Goal: Task Accomplishment & Management: Use online tool/utility

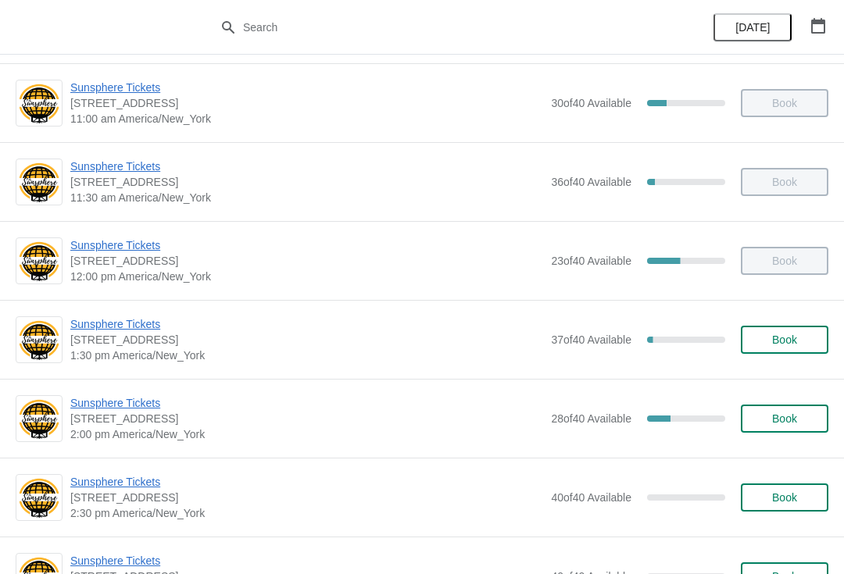
scroll to position [419, 0]
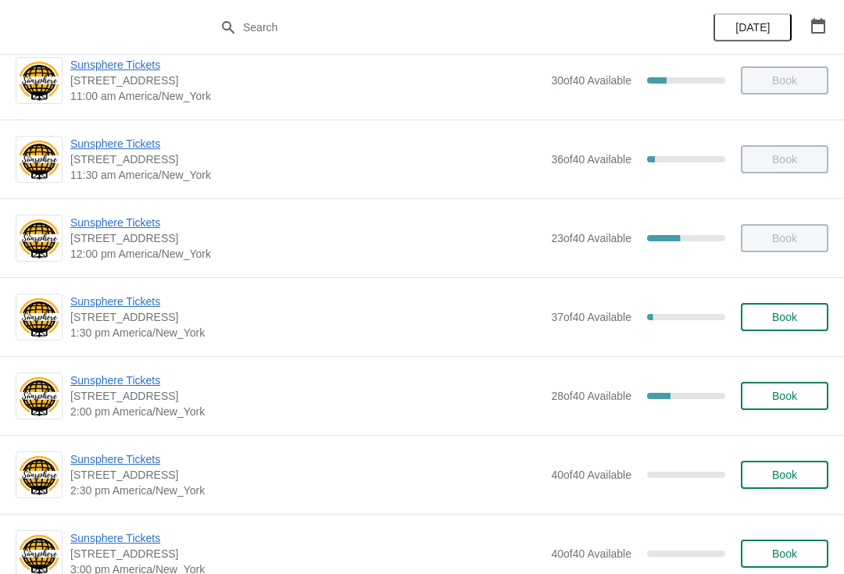
click at [119, 302] on span "Sunsphere Tickets" at bounding box center [306, 302] width 473 height 16
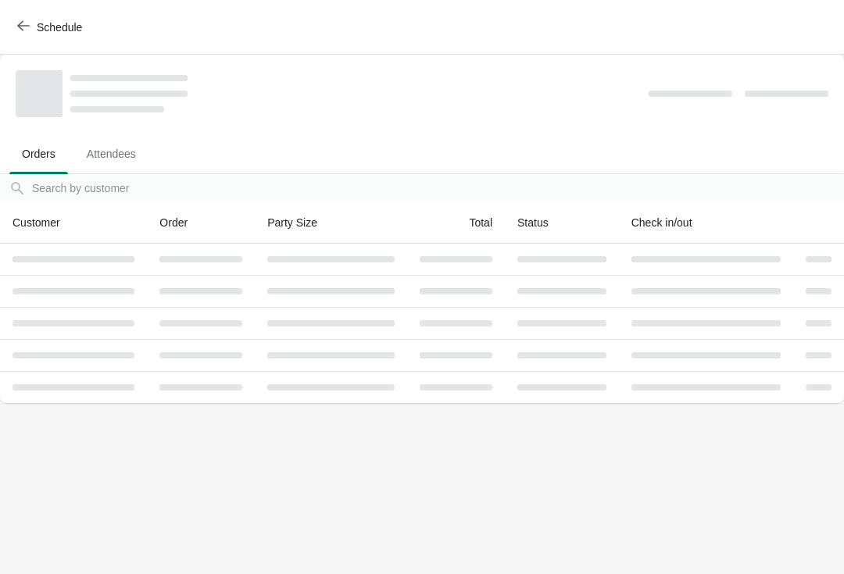
scroll to position [0, 0]
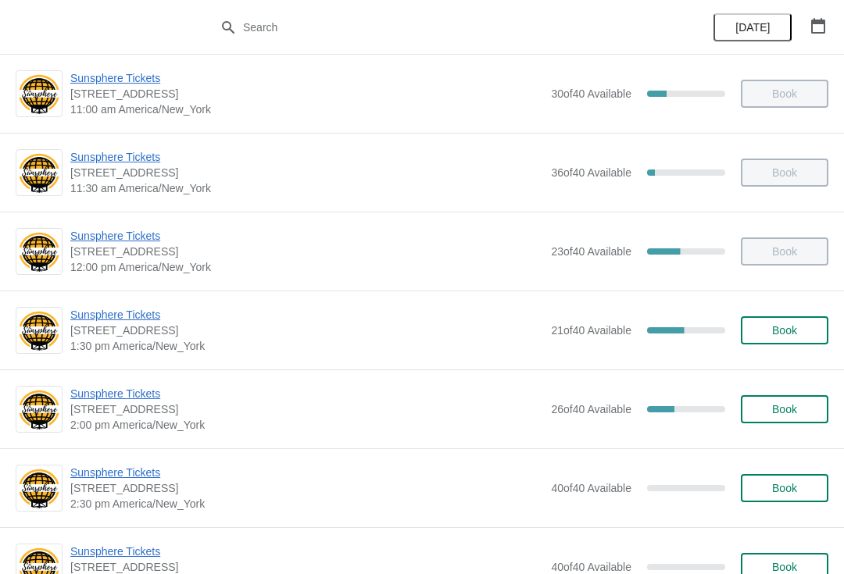
scroll to position [407, 0]
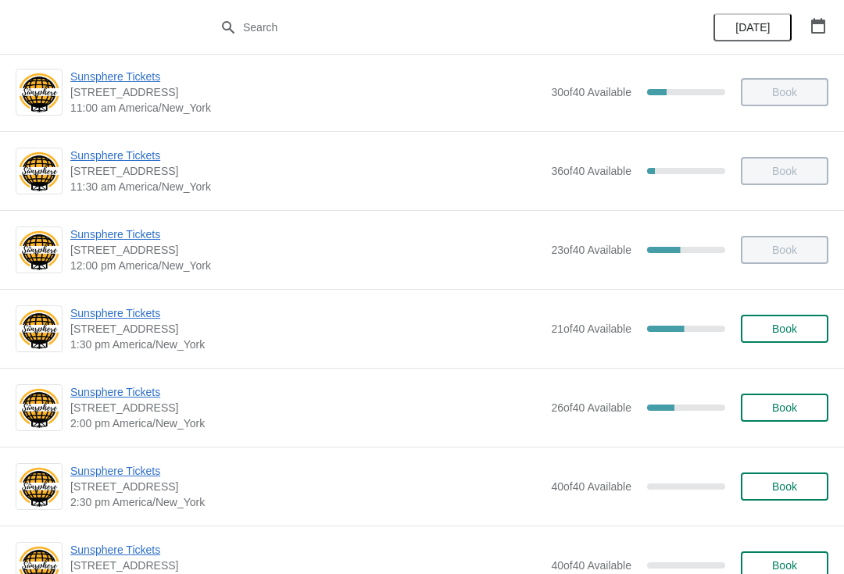
click at [135, 398] on span "Sunsphere Tickets" at bounding box center [306, 392] width 473 height 16
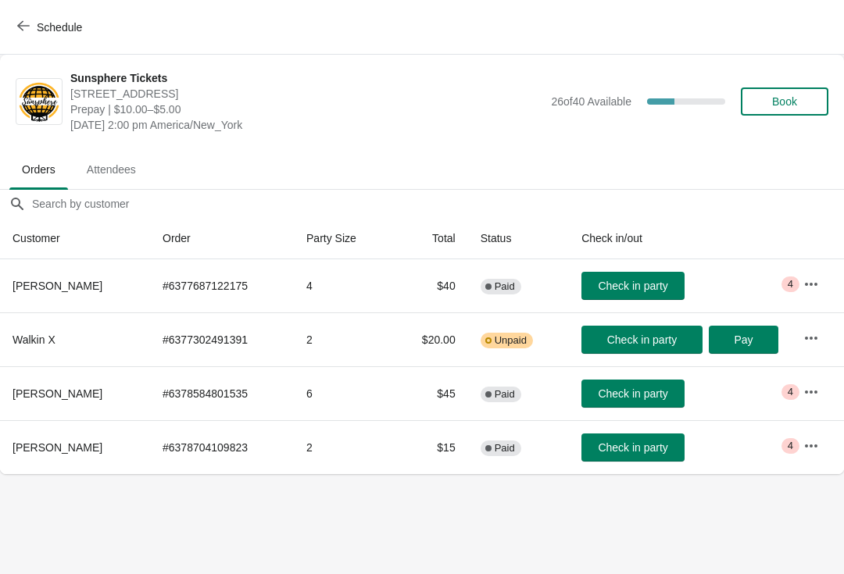
click at [634, 457] on button "Check in party" at bounding box center [632, 448] width 103 height 28
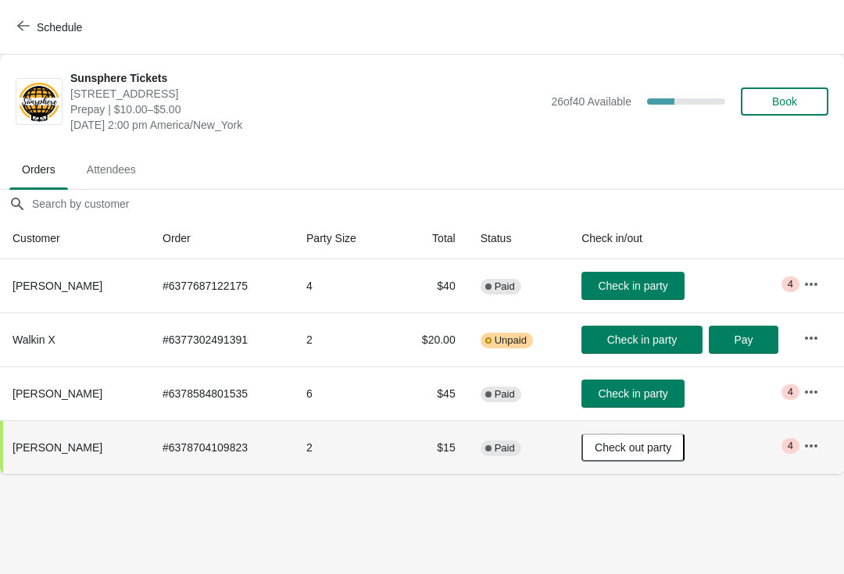
click at [648, 396] on span "Check in party" at bounding box center [633, 393] width 70 height 12
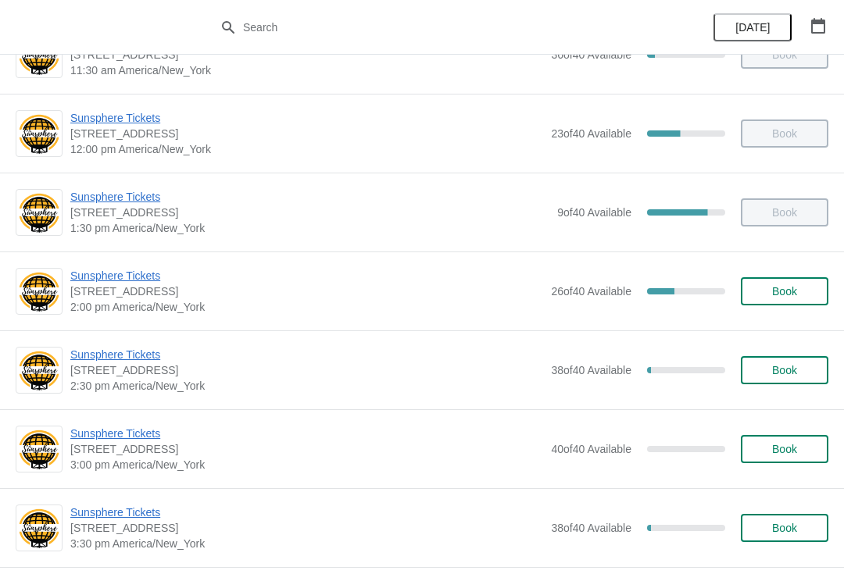
scroll to position [532, 0]
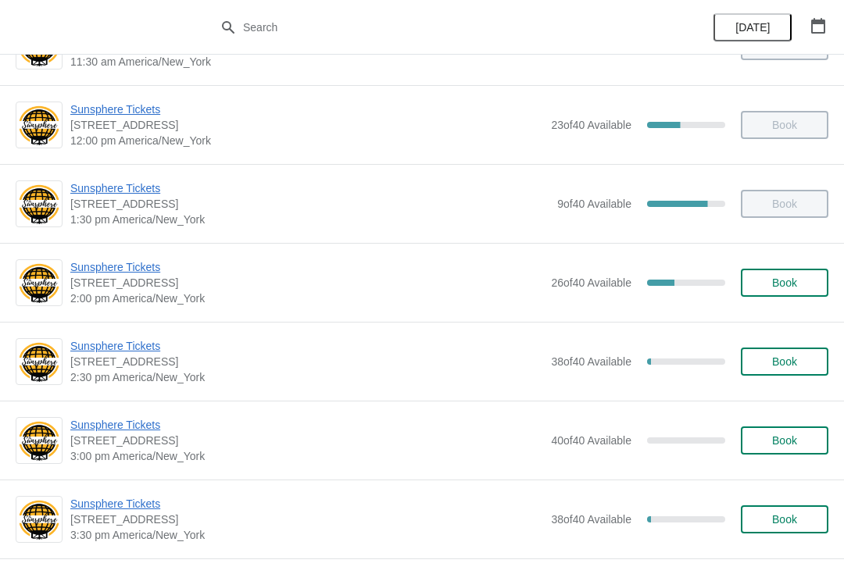
click at [126, 332] on div "Sunsphere Tickets 810 Clinch Avenue, Knoxville, TN, USA 2:30 pm America/New_Yor…" at bounding box center [422, 361] width 844 height 79
click at [156, 348] on span "Sunsphere Tickets" at bounding box center [306, 346] width 473 height 16
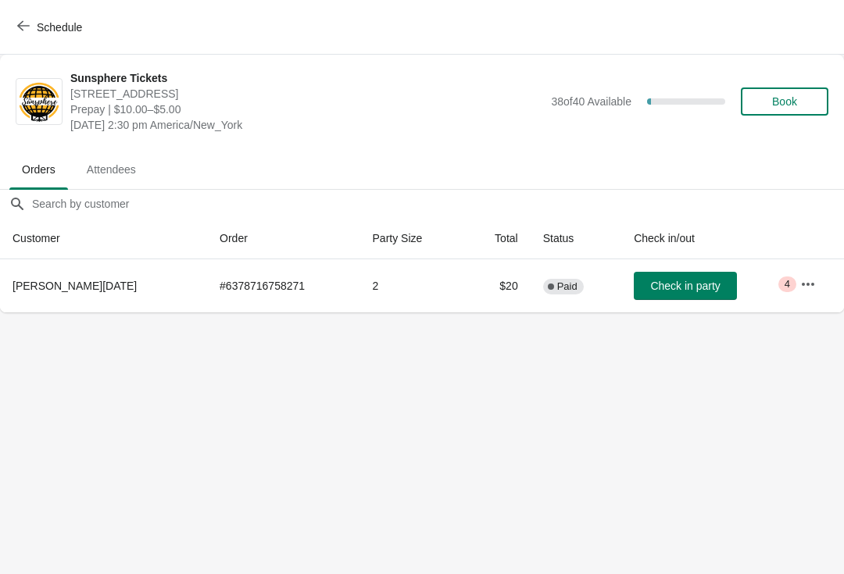
click at [680, 291] on span "Check in party" at bounding box center [685, 286] width 70 height 12
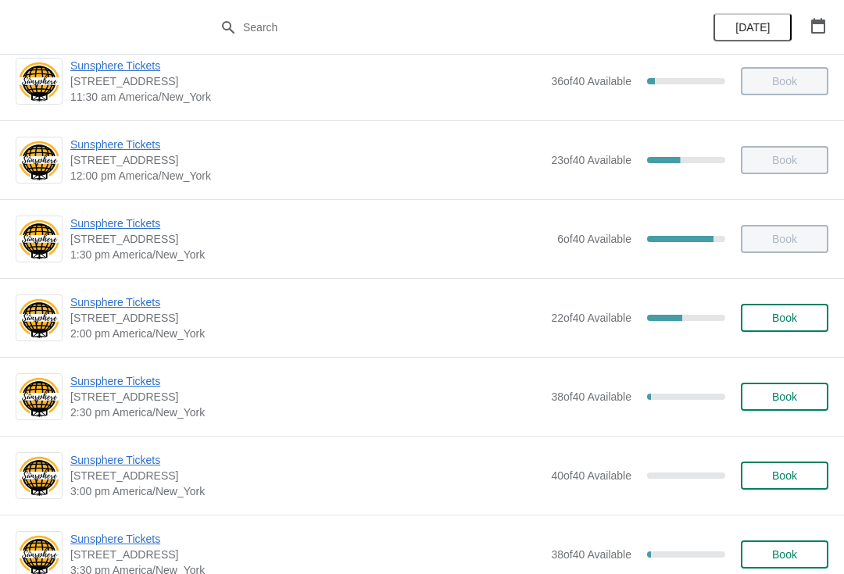
scroll to position [503, 0]
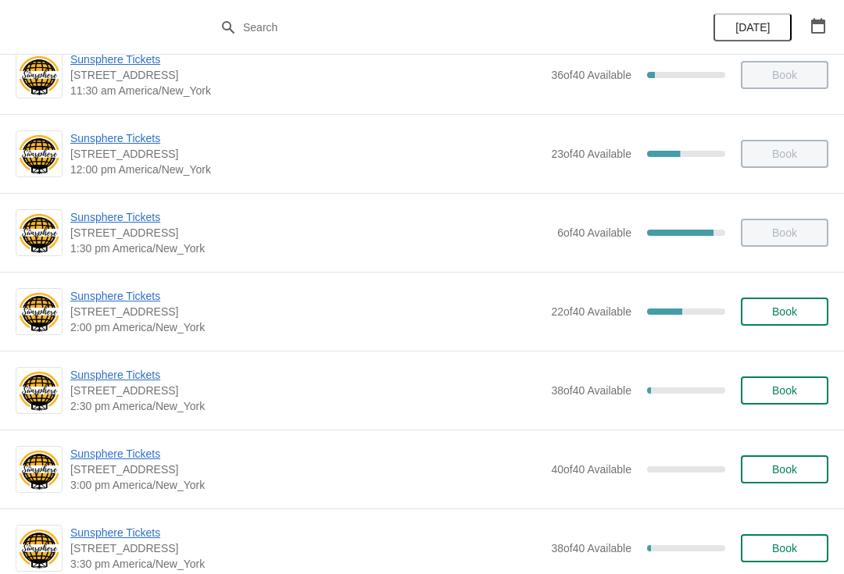
click at [156, 299] on span "Sunsphere Tickets" at bounding box center [306, 296] width 473 height 16
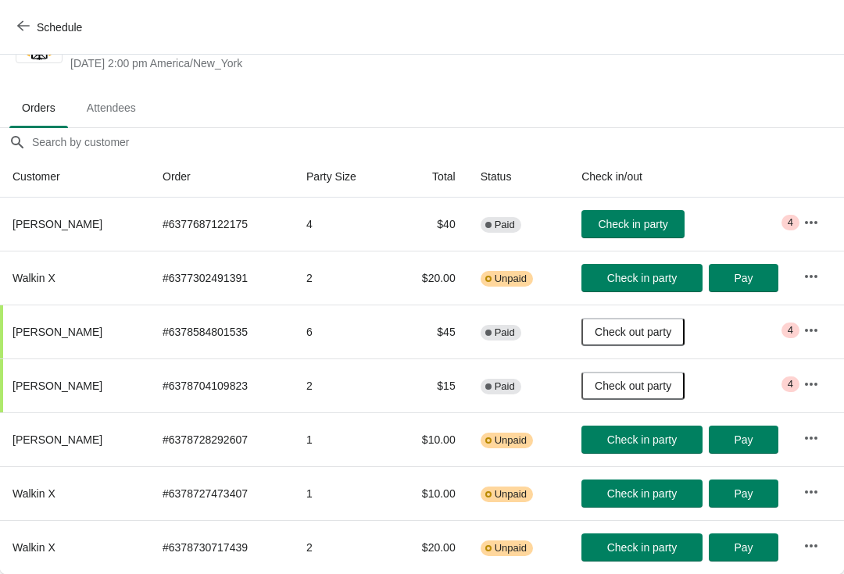
scroll to position [62, 0]
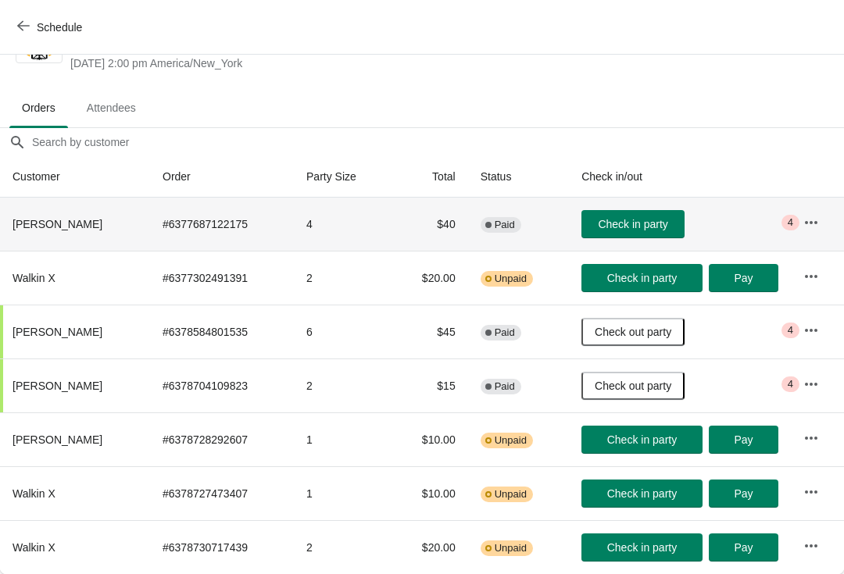
click at [667, 219] on span "Check in party" at bounding box center [633, 224] width 70 height 12
